Goal: Transaction & Acquisition: Purchase product/service

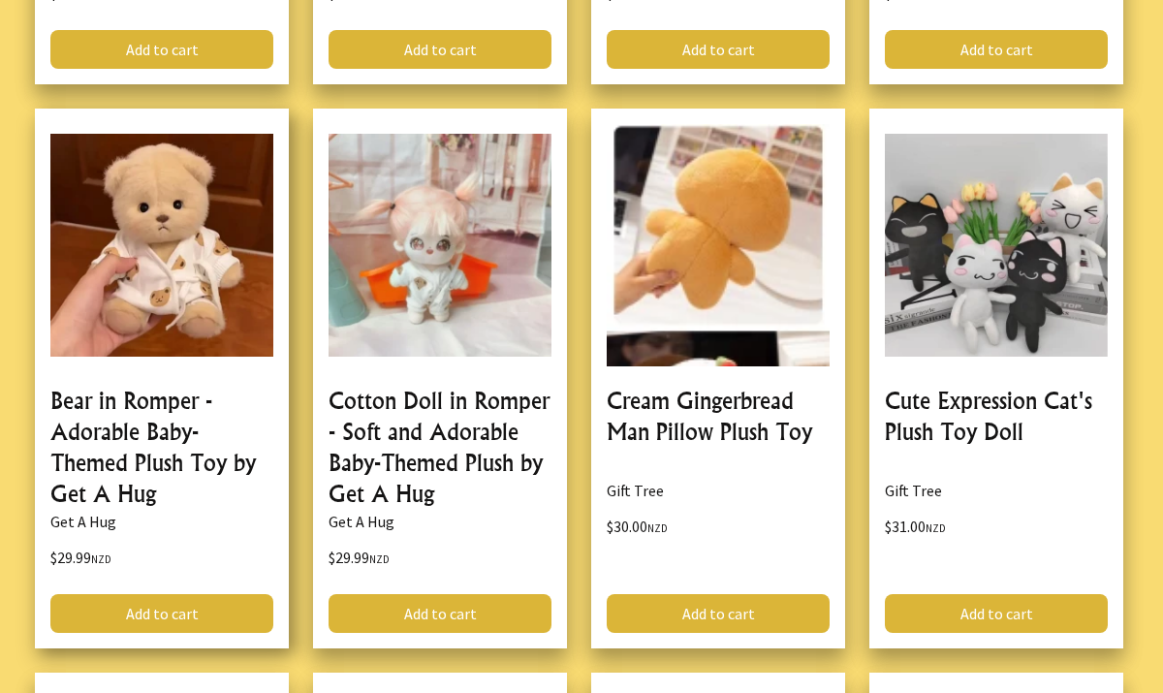
scroll to position [2064, 0]
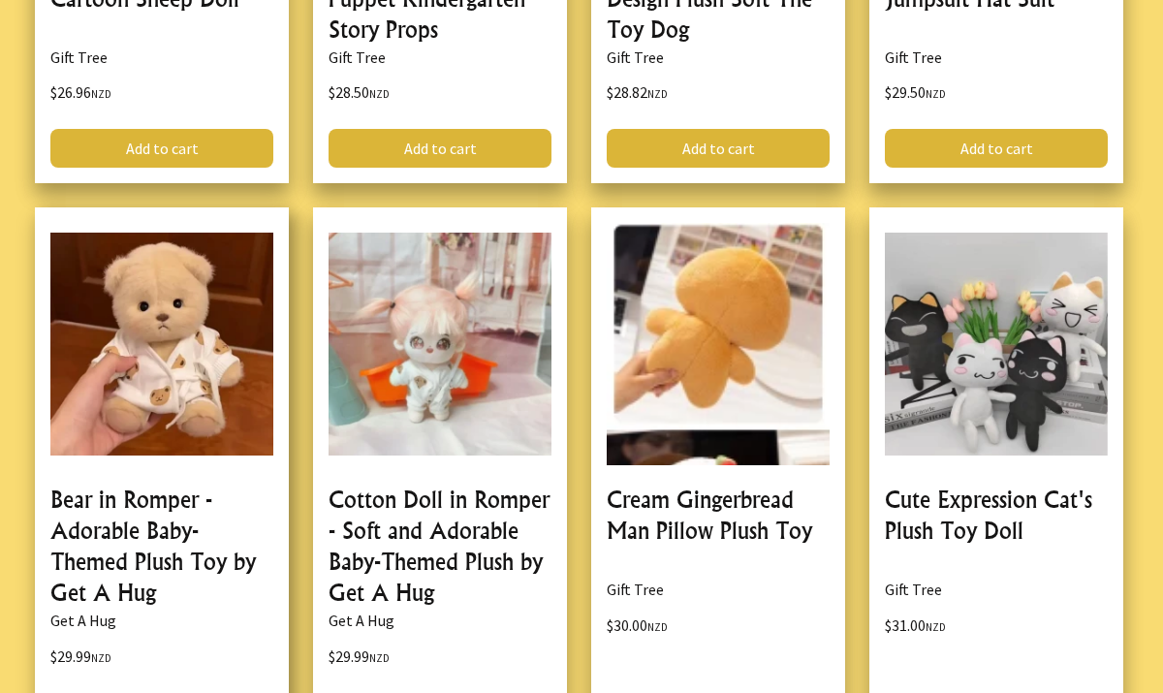
click at [209, 277] on link at bounding box center [162, 477] width 254 height 540
click at [185, 506] on link at bounding box center [162, 477] width 254 height 540
click at [150, 530] on link at bounding box center [162, 477] width 254 height 540
click at [176, 374] on link at bounding box center [162, 477] width 254 height 540
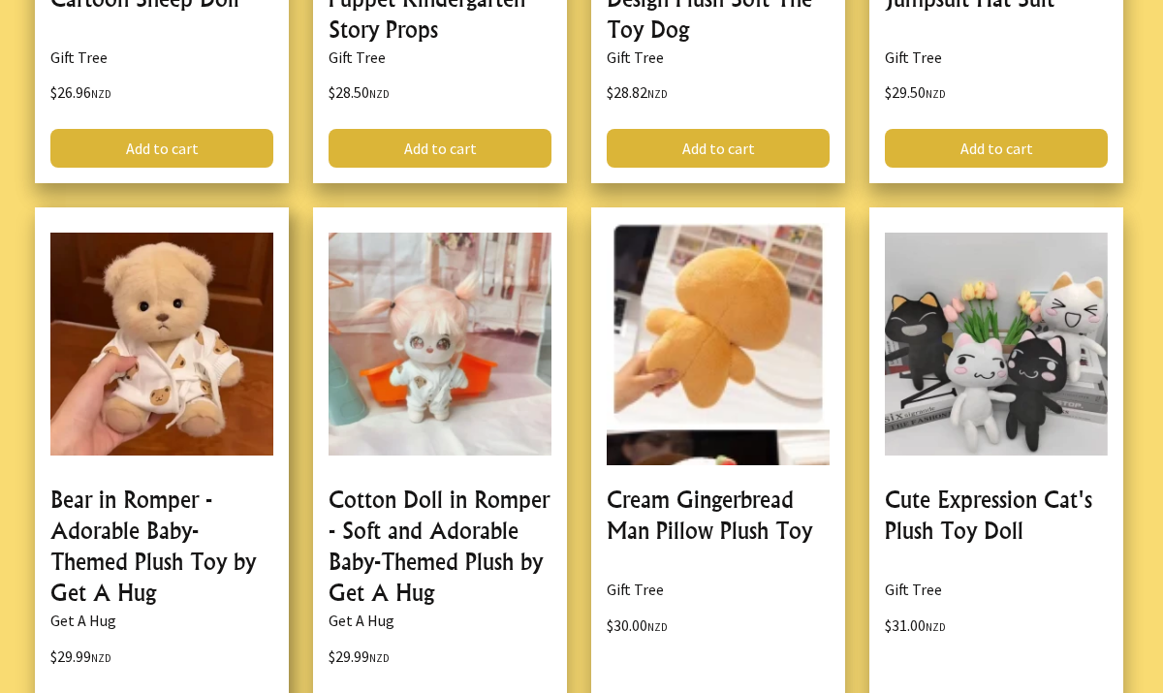
click at [176, 374] on link at bounding box center [162, 477] width 254 height 540
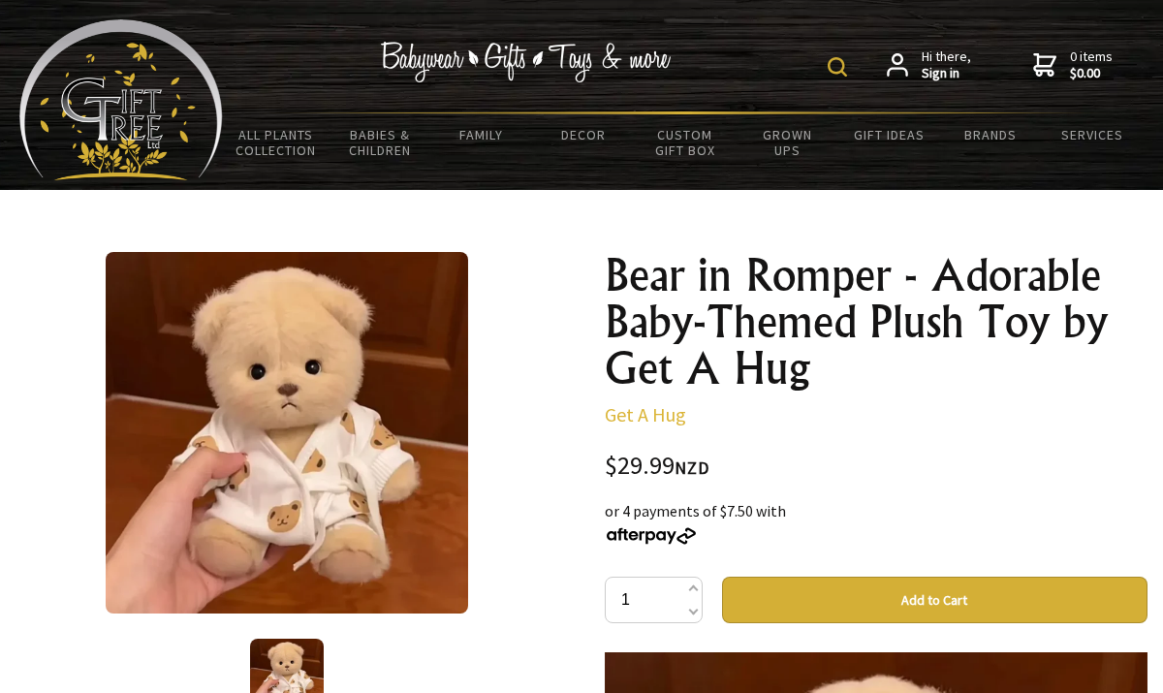
click at [882, 598] on button "Add to Cart" at bounding box center [935, 600] width 426 height 47
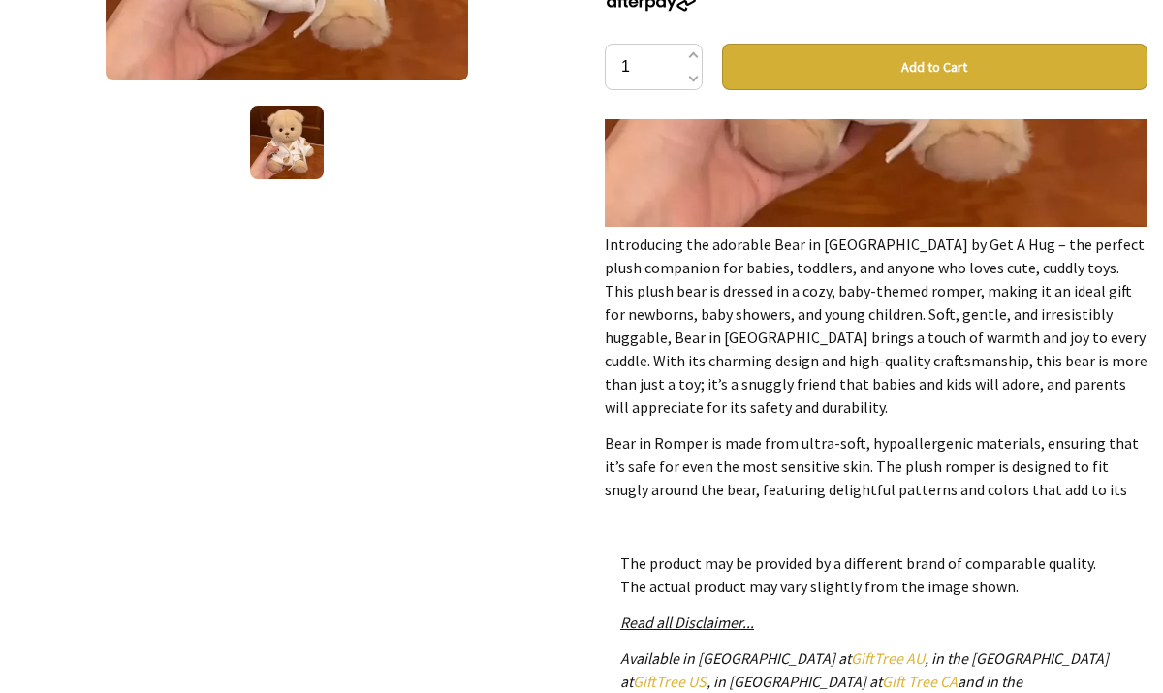
scroll to position [439, 0]
